Goal: Task Accomplishment & Management: Complete application form

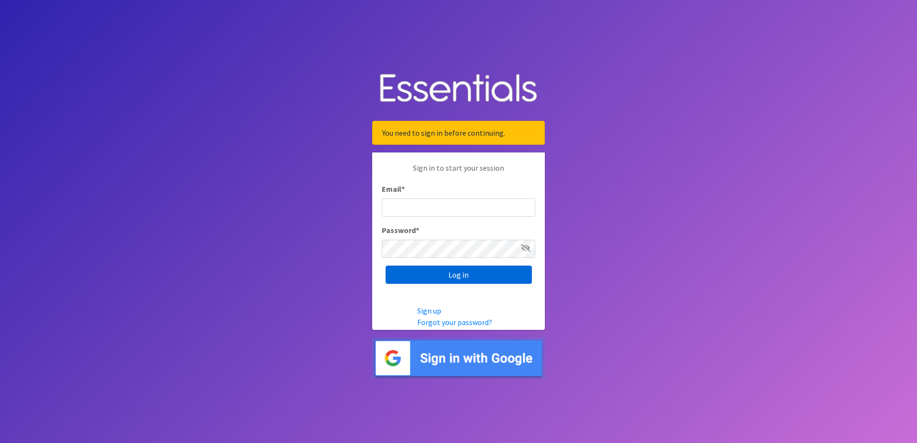
type input "[PERSON_NAME][EMAIL_ADDRESS][PERSON_NAME][DOMAIN_NAME]"
click at [443, 275] on input "Log in" at bounding box center [459, 275] width 146 height 18
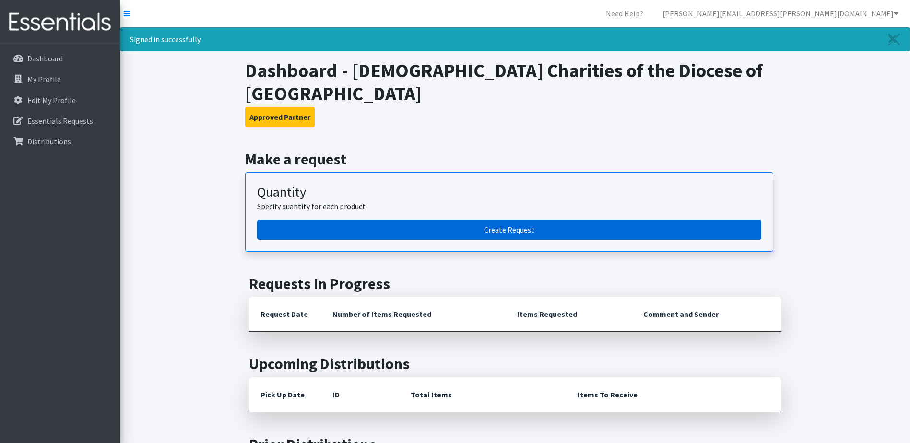
click at [550, 220] on link "Create Request" at bounding box center [509, 230] width 504 height 20
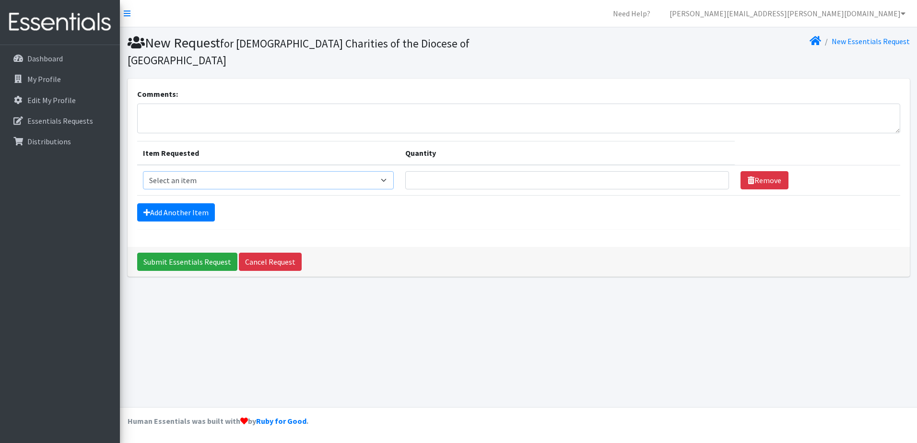
click at [256, 171] on select "Select an item Kids (Newborn) Kids (Size 1) Kids (Size 2) Kids (Size 3) Kids (S…" at bounding box center [268, 180] width 251 height 18
click at [510, 222] on div "Comments: Item Requested Quantity Item Requested Select an item Kids (Newborn) …" at bounding box center [519, 163] width 782 height 168
click at [190, 203] on link "Add Another Item" at bounding box center [176, 212] width 78 height 18
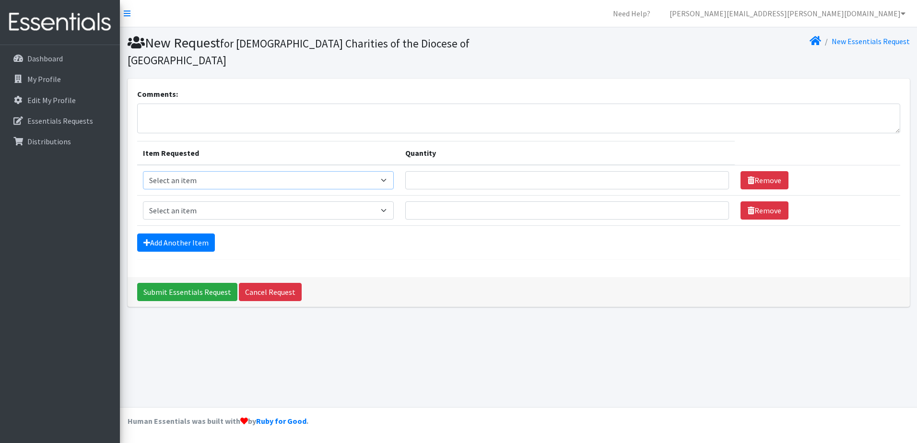
click at [388, 171] on select "Select an item Kids (Newborn) Kids (Size 1) Kids (Size 2) Kids (Size 3) Kids (S…" at bounding box center [268, 180] width 251 height 18
click at [526, 250] on div "Comments: Item Requested Quantity Item Requested Select an item Kids (Newborn) …" at bounding box center [519, 178] width 782 height 199
click at [185, 234] on link "Add Another Item" at bounding box center [176, 243] width 78 height 18
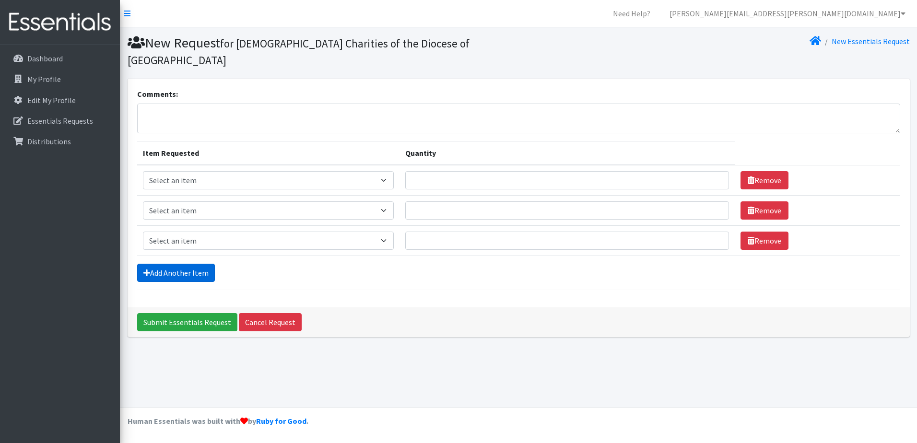
click at [189, 264] on link "Add Another Item" at bounding box center [176, 273] width 78 height 18
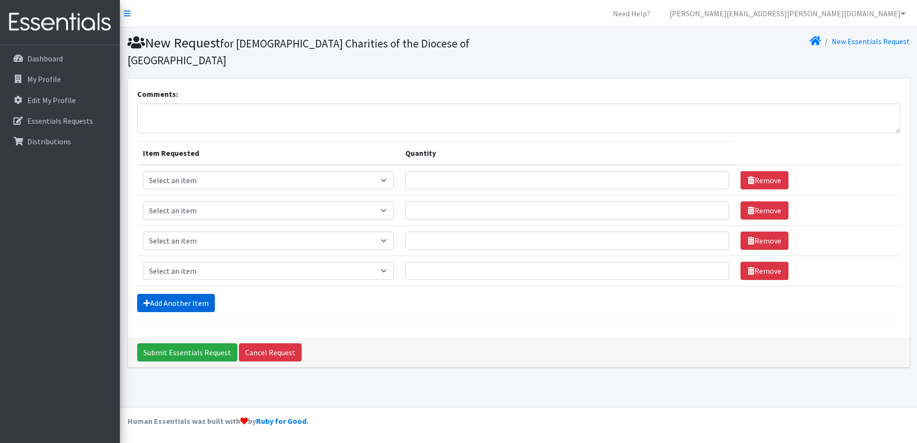
click at [173, 294] on link "Add Another Item" at bounding box center [176, 303] width 78 height 18
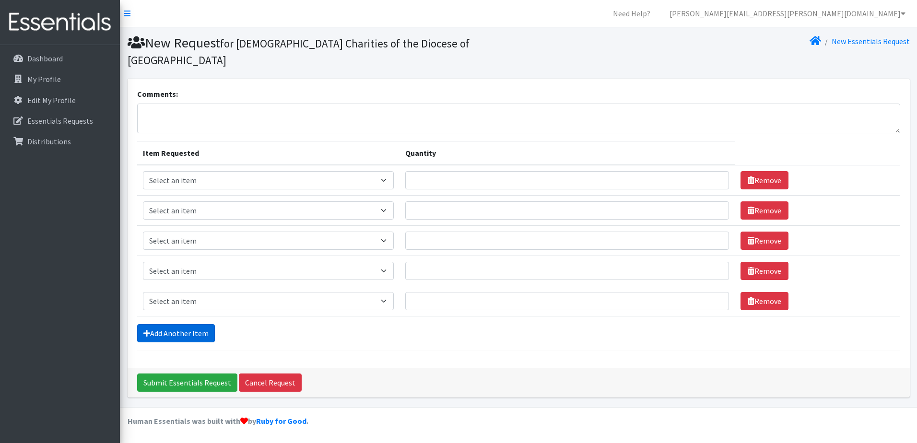
click at [164, 324] on link "Add Another Item" at bounding box center [176, 333] width 78 height 18
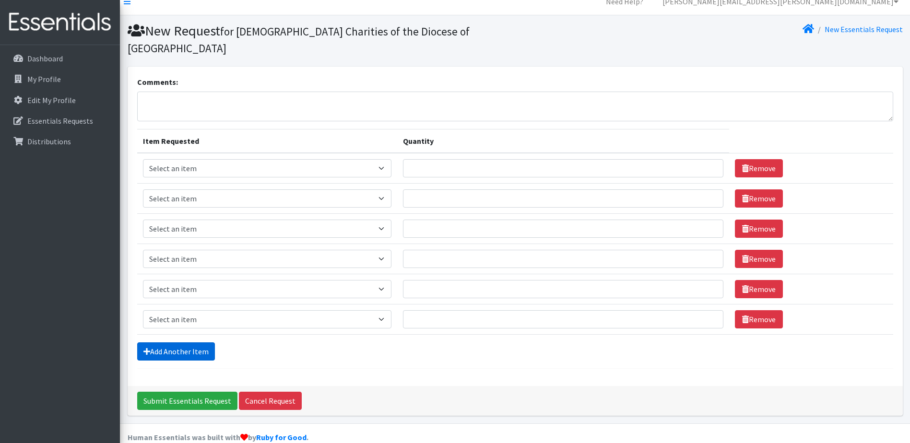
click at [171, 342] on link "Add Another Item" at bounding box center [176, 351] width 78 height 18
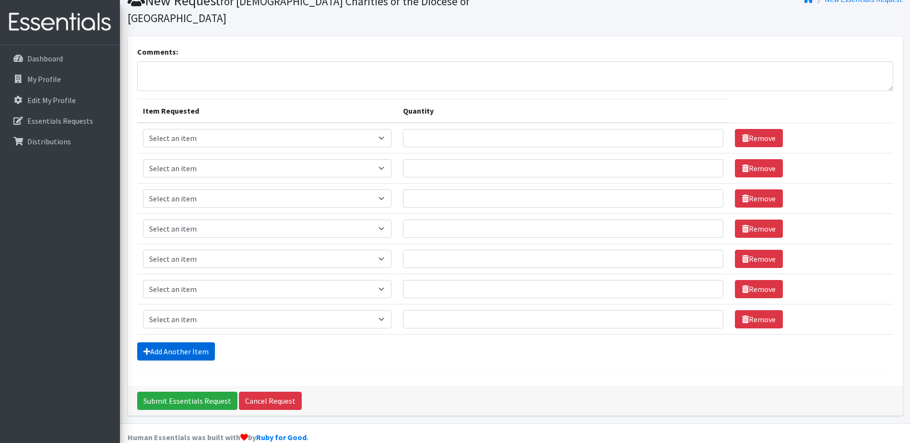
click at [185, 342] on link "Add Another Item" at bounding box center [176, 351] width 78 height 18
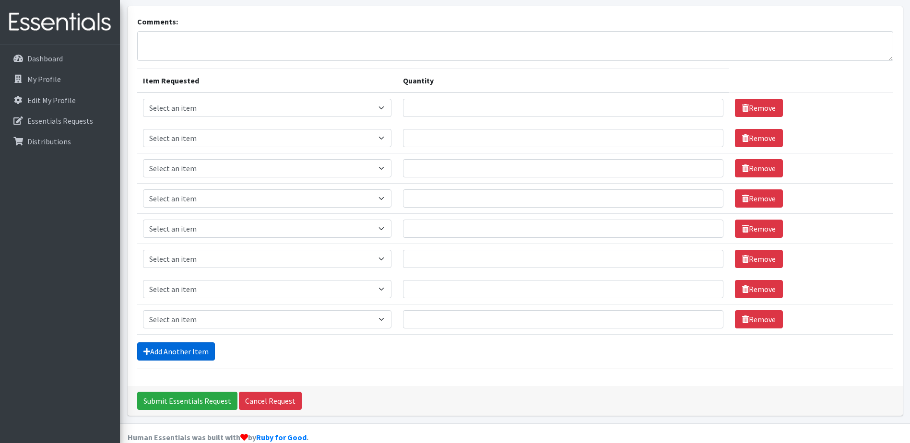
click at [179, 342] on link "Add Another Item" at bounding box center [176, 351] width 78 height 18
click at [176, 342] on link "Add Another Item" at bounding box center [176, 351] width 78 height 18
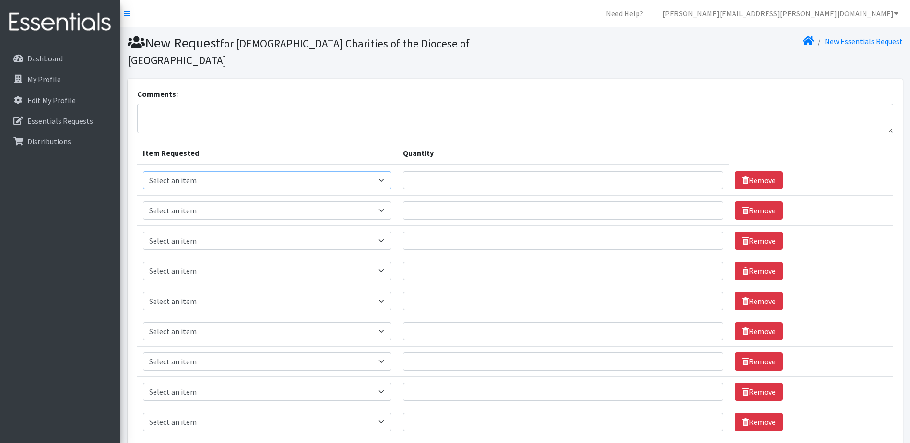
click at [389, 171] on select "Select an item Kids (Newborn) Kids (Size 1) Kids (Size 2) Kids (Size 3) Kids (S…" at bounding box center [267, 180] width 249 height 18
select select "11350"
click at [143, 171] on select "Select an item Kids (Newborn) Kids (Size 1) Kids (Size 2) Kids (Size 3) Kids (S…" at bounding box center [267, 180] width 249 height 18
click at [469, 171] on input "Quantity" at bounding box center [563, 180] width 320 height 18
type input "400"
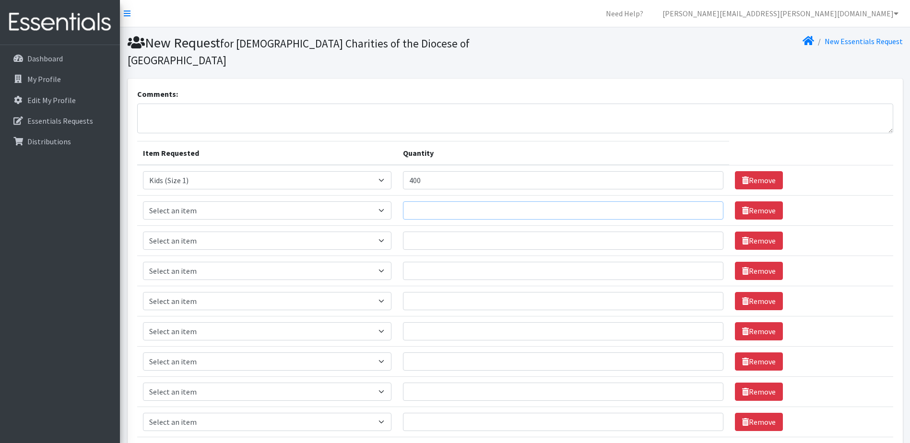
click at [460, 201] on input "Quantity" at bounding box center [563, 210] width 320 height 18
type input "2400"
click at [434, 232] on input "Quantity" at bounding box center [563, 241] width 320 height 18
type input "4200"
click at [426, 262] on input "Quantity" at bounding box center [563, 271] width 320 height 18
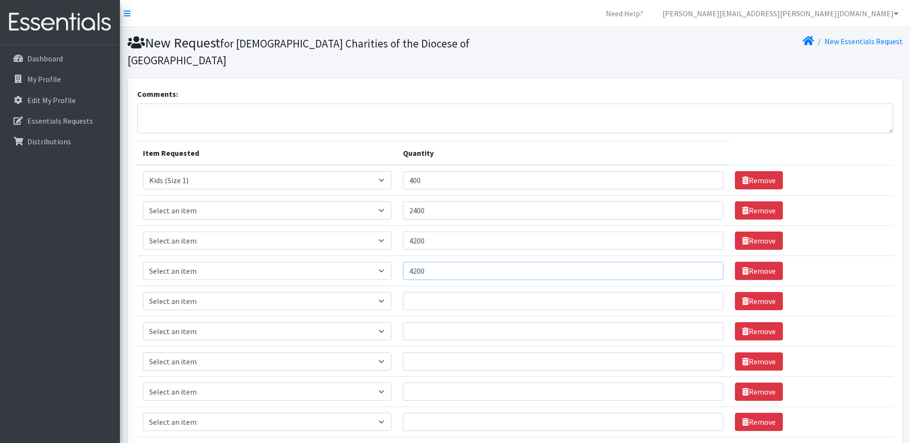
type input "4200"
click at [430, 292] on input "Quantity" at bounding box center [563, 301] width 320 height 18
type input "4000"
click at [480, 322] on input "Quantity" at bounding box center [563, 331] width 320 height 18
type input "4000"
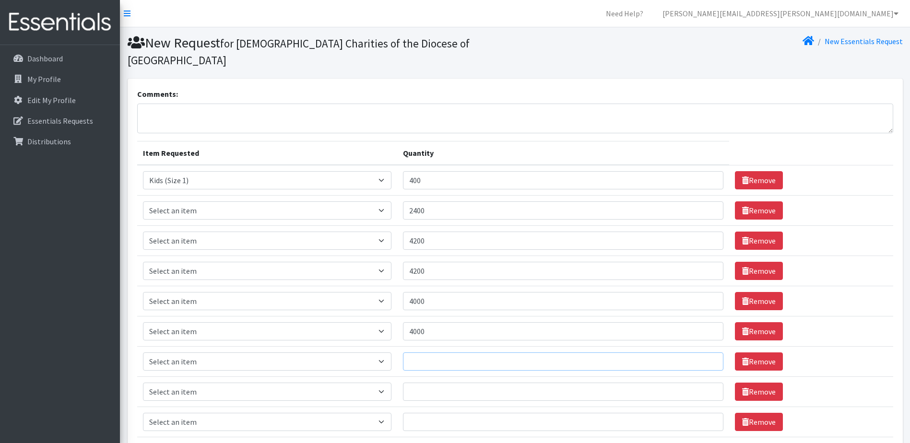
click at [439, 352] on input "Quantity" at bounding box center [563, 361] width 320 height 18
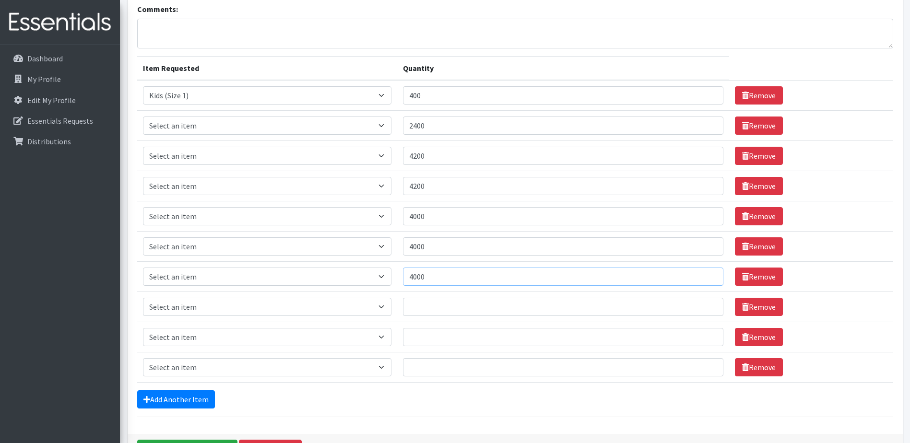
scroll to position [133, 0]
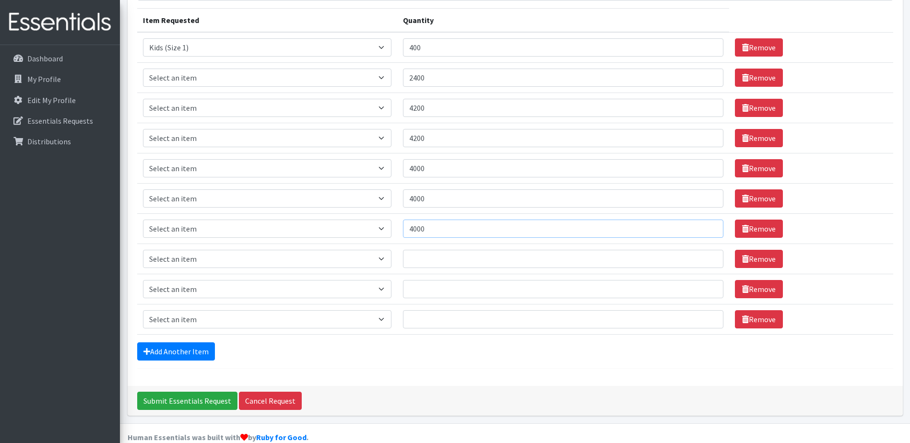
type input "4000"
click at [435, 250] on input "Quantity" at bounding box center [563, 259] width 320 height 18
type input "960"
click at [437, 280] on input "Quantity" at bounding box center [563, 289] width 320 height 18
type input "832"
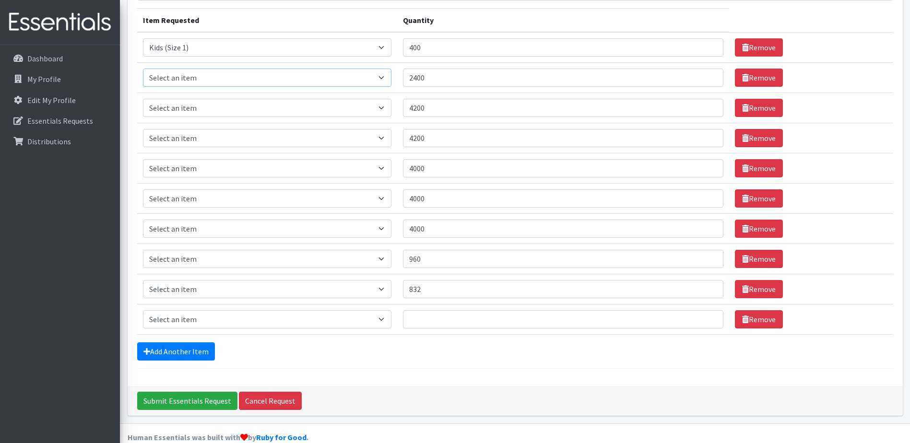
click at [386, 69] on select "Select an item Kids (Newborn) Kids (Size 1) Kids (Size 2) Kids (Size 3) Kids (S…" at bounding box center [267, 78] width 249 height 18
select select "11348"
click at [143, 69] on select "Select an item Kids (Newborn) Kids (Size 1) Kids (Size 2) Kids (Size 3) Kids (S…" at bounding box center [267, 78] width 249 height 18
click at [385, 99] on select "Select an item Kids (Newborn) Kids (Size 1) Kids (Size 2) Kids (Size 3) Kids (S…" at bounding box center [267, 108] width 249 height 18
select select "11361"
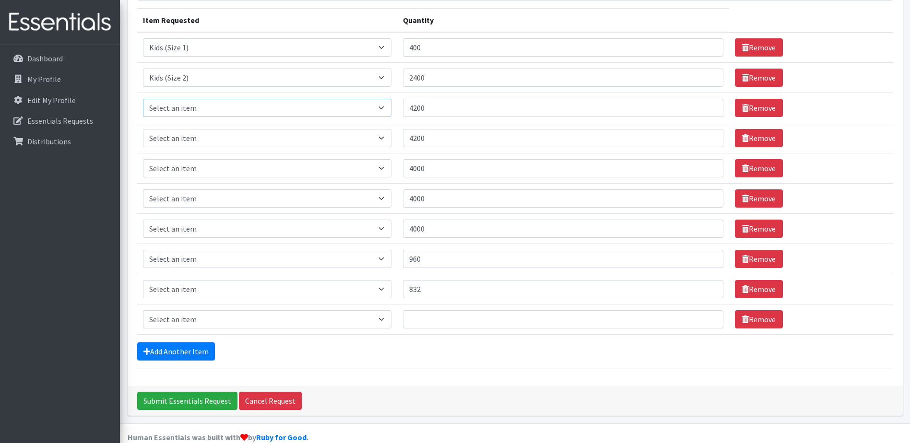
click at [143, 99] on select "Select an item Kids (Newborn) Kids (Size 1) Kids (Size 2) Kids (Size 3) Kids (S…" at bounding box center [267, 108] width 249 height 18
click at [386, 129] on select "Select an item Kids (Newborn) Kids (Size 1) Kids (Size 2) Kids (Size 3) Kids (S…" at bounding box center [267, 138] width 249 height 18
select select "11349"
click at [143, 129] on select "Select an item Kids (Newborn) Kids (Size 1) Kids (Size 2) Kids (Size 3) Kids (S…" at bounding box center [267, 138] width 249 height 18
click at [384, 159] on select "Select an item Kids (Newborn) Kids (Size 1) Kids (Size 2) Kids (Size 3) Kids (S…" at bounding box center [267, 168] width 249 height 18
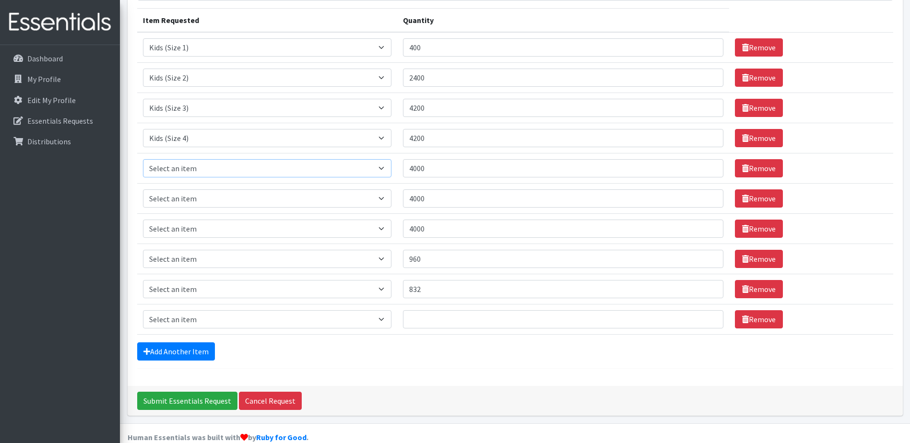
select select "11322"
click at [143, 159] on select "Select an item Kids (Newborn) Kids (Size 1) Kids (Size 2) Kids (Size 3) Kids (S…" at bounding box center [267, 168] width 249 height 18
click at [387, 189] on select "Select an item Kids (Newborn) Kids (Size 1) Kids (Size 2) Kids (Size 3) Kids (S…" at bounding box center [267, 198] width 249 height 18
select select "11346"
click at [143, 189] on select "Select an item Kids (Newborn) Kids (Size 1) Kids (Size 2) Kids (Size 3) Kids (S…" at bounding box center [267, 198] width 249 height 18
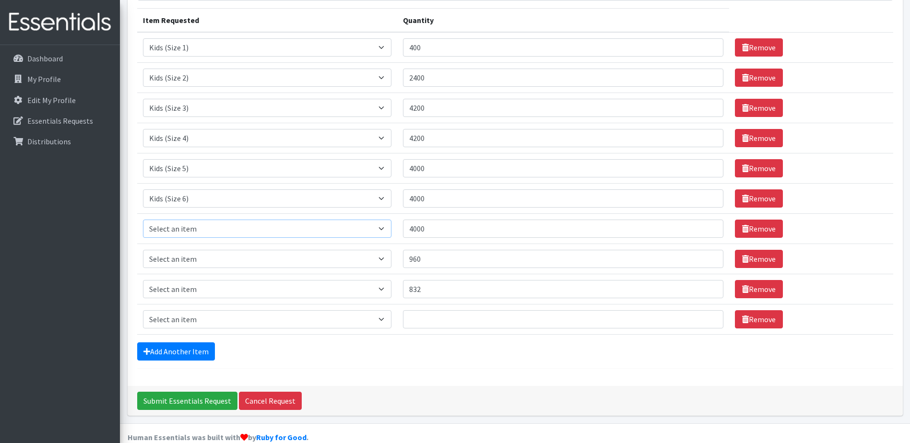
click at [384, 220] on select "Select an item Kids (Newborn) Kids (Size 1) Kids (Size 2) Kids (Size 3) Kids (S…" at bounding box center [267, 229] width 249 height 18
select select "14461"
click at [143, 220] on select "Select an item Kids (Newborn) Kids (Size 1) Kids (Size 2) Kids (Size 3) Kids (S…" at bounding box center [267, 229] width 249 height 18
click at [384, 250] on select "Select an item Kids (Newborn) Kids (Size 1) Kids (Size 2) Kids (Size 3) Kids (S…" at bounding box center [267, 259] width 249 height 18
select select "11340"
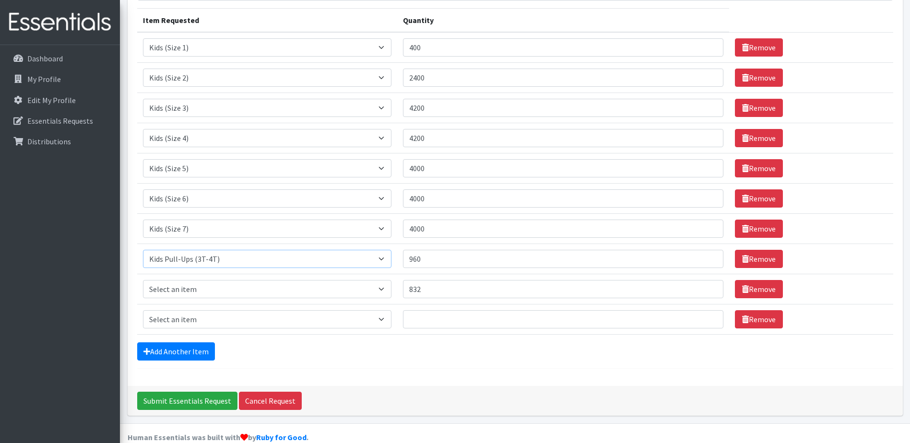
click at [143, 250] on select "Select an item Kids (Newborn) Kids (Size 1) Kids (Size 2) Kids (Size 3) Kids (S…" at bounding box center [267, 259] width 249 height 18
click at [384, 280] on select "Select an item Kids (Newborn) Kids (Size 1) Kids (Size 2) Kids (Size 3) Kids (S…" at bounding box center [267, 289] width 249 height 18
select select "11347"
click at [143, 280] on select "Select an item Kids (Newborn) Kids (Size 1) Kids (Size 2) Kids (Size 3) Kids (S…" at bounding box center [267, 289] width 249 height 18
click at [386, 310] on select "Select an item Kids (Newborn) Kids (Size 1) Kids (Size 2) Kids (Size 3) Kids (S…" at bounding box center [267, 319] width 249 height 18
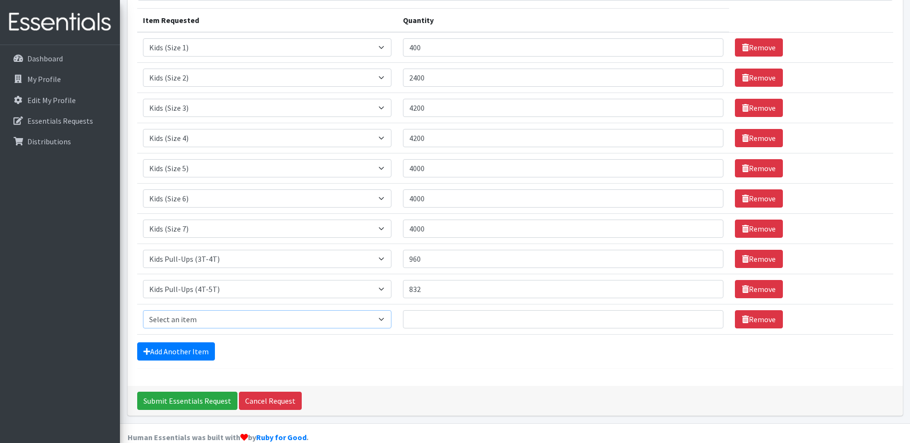
select select "11343"
click at [143, 310] on select "Select an item Kids (Newborn) Kids (Size 1) Kids (Size 2) Kids (Size 3) Kids (S…" at bounding box center [267, 319] width 249 height 18
click at [469, 342] on div "Add Another Item" at bounding box center [515, 351] width 756 height 18
click at [449, 310] on input "Quantity" at bounding box center [563, 319] width 320 height 18
type input "19200"
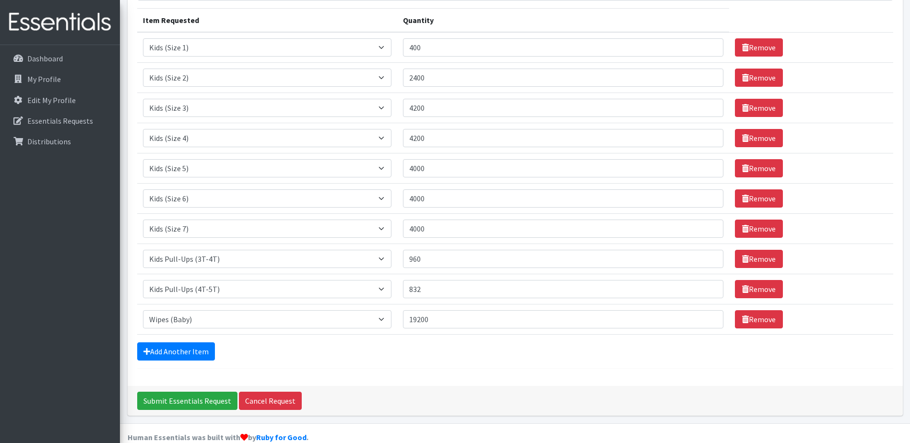
click at [508, 348] on form "Comments: Item Requested Quantity Item Requested Select an item Kids (Newborn) …" at bounding box center [515, 161] width 756 height 413
drag, startPoint x: 192, startPoint y: 386, endPoint x: 198, endPoint y: 386, distance: 5.3
click at [192, 392] on input "Submit Essentials Request" at bounding box center [187, 401] width 100 height 18
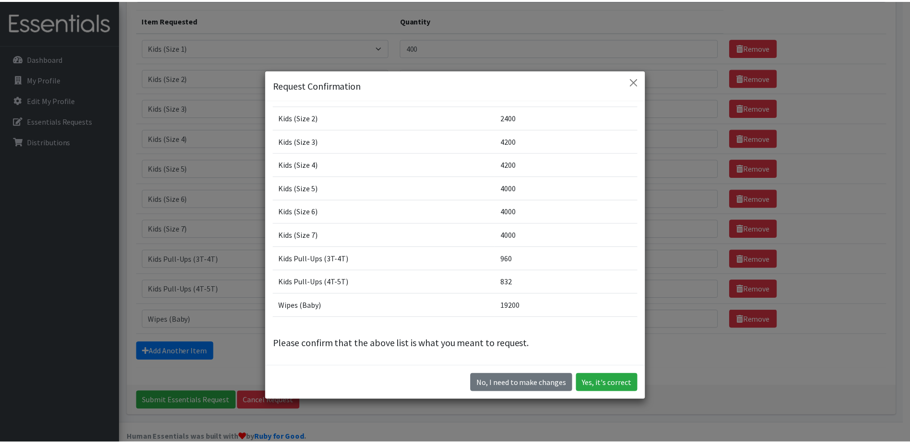
scroll to position [50, 0]
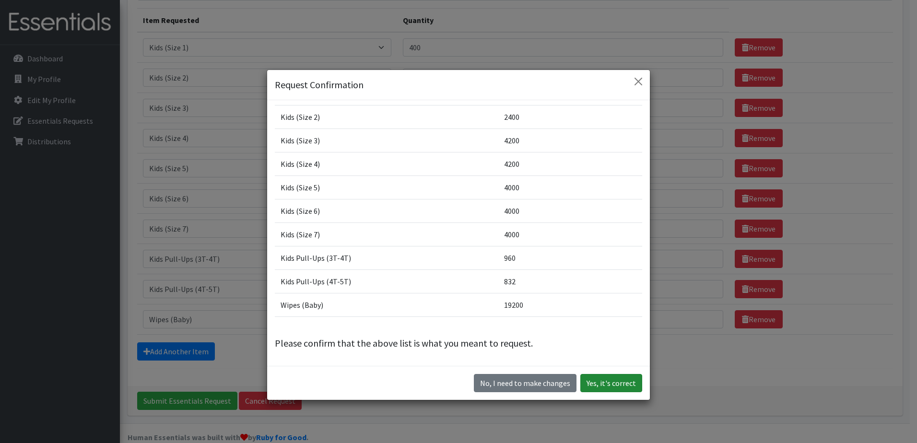
click at [611, 386] on button "Yes, it's correct" at bounding box center [611, 383] width 62 height 18
